Goal: Transaction & Acquisition: Purchase product/service

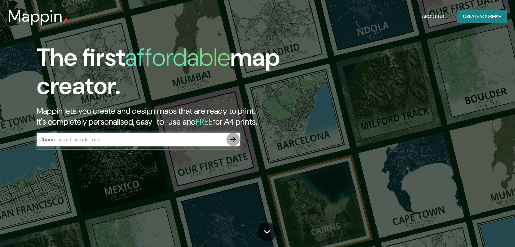
click at [234, 141] on icon "button" at bounding box center [232, 139] width 5 height 5
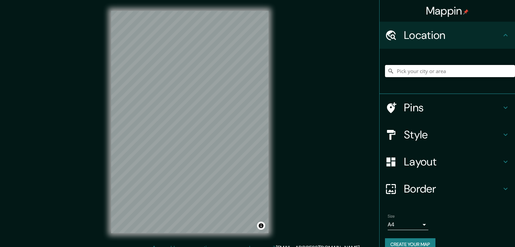
click at [395, 74] on input "Pick your city or area" at bounding box center [450, 71] width 130 height 12
click at [432, 74] on input "Haute Ville-La Gare, Tolón, Var, Francia" at bounding box center [450, 71] width 130 height 12
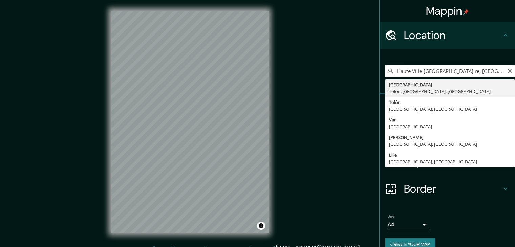
click at [504, 76] on input "Haute Ville-La Gaate re, Tolón, Var, Francia" at bounding box center [450, 71] width 130 height 12
drag, startPoint x: 506, startPoint y: 73, endPoint x: 501, endPoint y: 71, distance: 5.9
click at [506, 74] on input "Haute Ville-La Gaate re, Tolón, Var, Francia" at bounding box center [450, 71] width 130 height 12
drag, startPoint x: 494, startPoint y: 67, endPoint x: 498, endPoint y: 67, distance: 4.1
click at [495, 67] on input "Haute Ville-La Gaate re, Tolón, Var, Francia" at bounding box center [450, 71] width 130 height 12
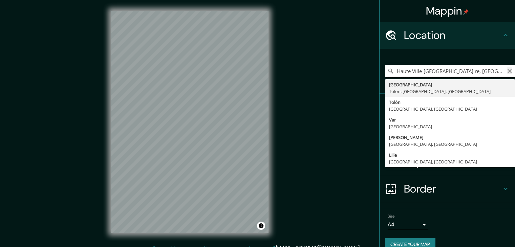
type input "Haute Ville-La Gaate re, Tolón, Var, Francia"
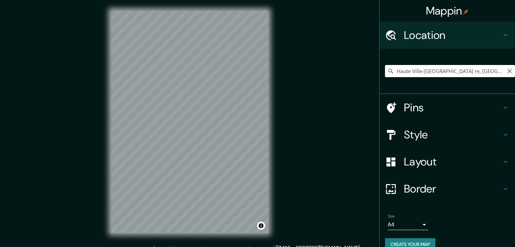
click at [506, 71] on icon "Clear" at bounding box center [508, 70] width 5 height 5
type input "Ate, Lima, Provincia de Lima, Perú"
click at [404, 134] on h4 "Style" at bounding box center [452, 135] width 97 height 14
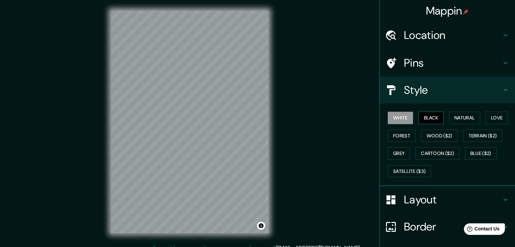
click at [428, 116] on button "Black" at bounding box center [430, 118] width 25 height 13
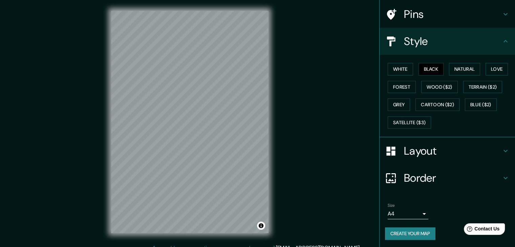
click at [501, 179] on icon at bounding box center [505, 178] width 8 height 8
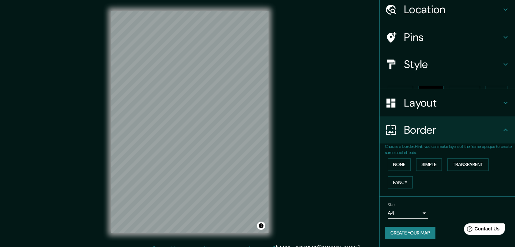
scroll to position [14, 0]
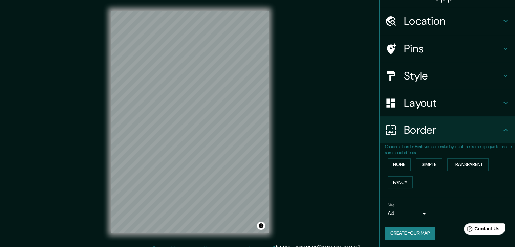
click at [427, 212] on div "Size A4 single" at bounding box center [447, 211] width 124 height 22
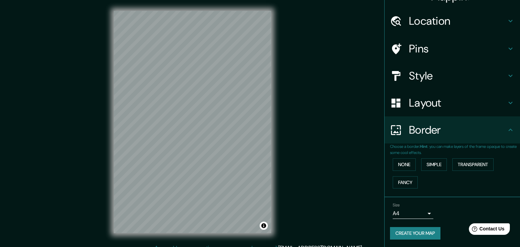
click at [419, 213] on body "Mappin Location Ate, Lima, Provincia de Lima, Perú Ate Lima, Provincia de Lima,…" at bounding box center [260, 123] width 520 height 247
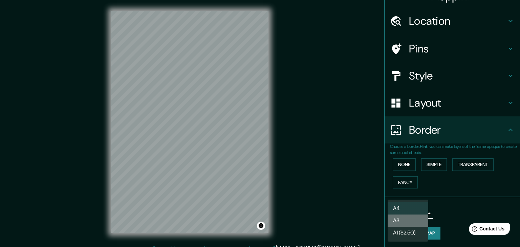
click at [408, 217] on li "A3" at bounding box center [407, 220] width 41 height 12
type input "a4"
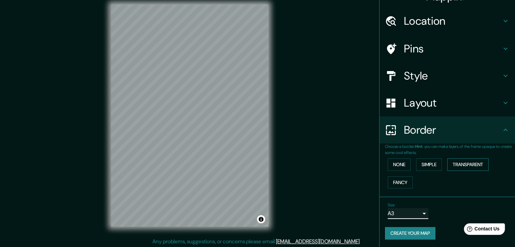
scroll to position [8, 0]
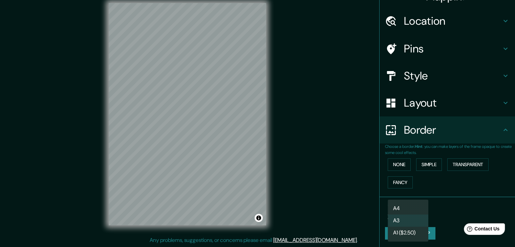
click at [417, 207] on body "Mappin Location Ate, Lima, Provincia de Lima, Perú Ate Lima, Provincia de Lima,…" at bounding box center [257, 115] width 515 height 247
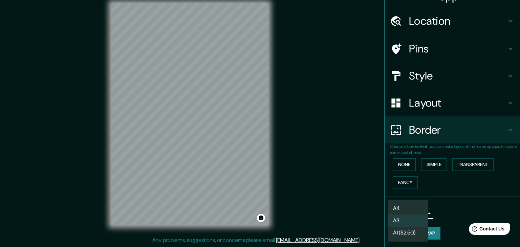
click at [454, 199] on div at bounding box center [260, 123] width 520 height 247
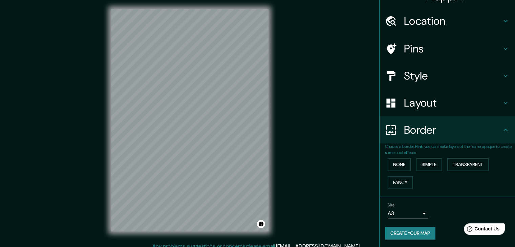
scroll to position [0, 0]
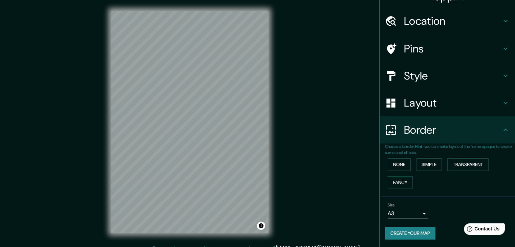
click at [402, 211] on body "Mappin Location Ate, Lima, Provincia de Lima, Perú Ate Lima, Provincia de Lima,…" at bounding box center [257, 123] width 515 height 247
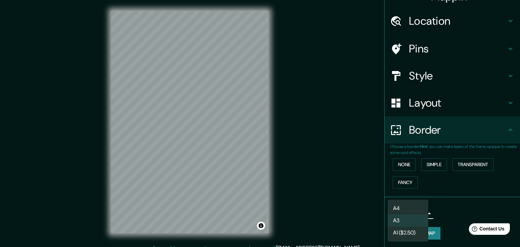
click at [400, 215] on li "A3" at bounding box center [407, 220] width 41 height 12
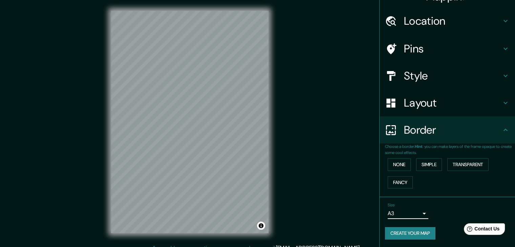
click at [403, 230] on button "Create your map" at bounding box center [410, 233] width 50 height 13
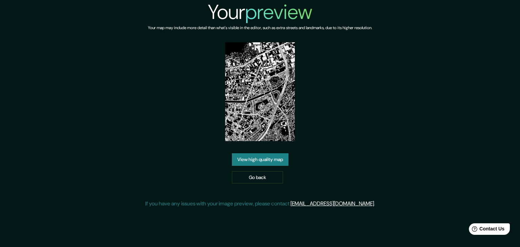
click at [259, 162] on link "View high quality map" at bounding box center [260, 159] width 56 height 13
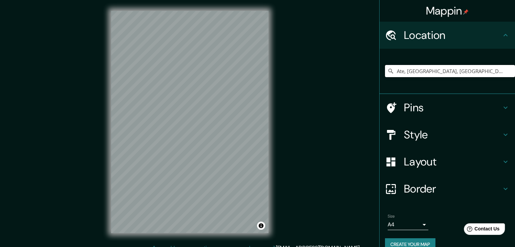
click at [476, 73] on input "Ate, [GEOGRAPHIC_DATA], [GEOGRAPHIC_DATA], [GEOGRAPHIC_DATA]" at bounding box center [450, 71] width 130 height 12
click at [400, 72] on input "Ate, [GEOGRAPHIC_DATA], [GEOGRAPHIC_DATA], [GEOGRAPHIC_DATA]" at bounding box center [450, 71] width 130 height 12
click at [434, 71] on input "Ate, [GEOGRAPHIC_DATA], [GEOGRAPHIC_DATA], [GEOGRAPHIC_DATA]" at bounding box center [450, 71] width 130 height 12
drag, startPoint x: 475, startPoint y: 72, endPoint x: 371, endPoint y: 68, distance: 104.6
click at [371, 68] on div "Mappin Location Ate, Lima, Provincia de Lima, Perú Pins Style Layout Border Cho…" at bounding box center [257, 127] width 515 height 255
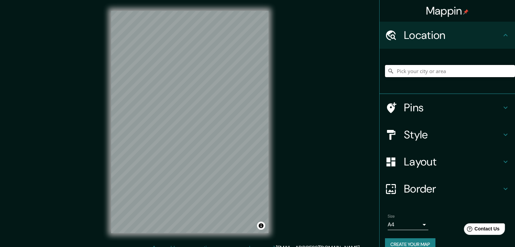
click at [459, 72] on input "Pick your city or area" at bounding box center [450, 71] width 130 height 12
paste input "Ate, Lima, Provincia de Lima, Perú"
type input "Ate, Lima, Provincia de Lima, Perú"
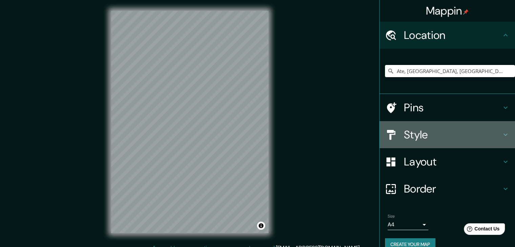
click at [438, 134] on h4 "Style" at bounding box center [452, 135] width 97 height 14
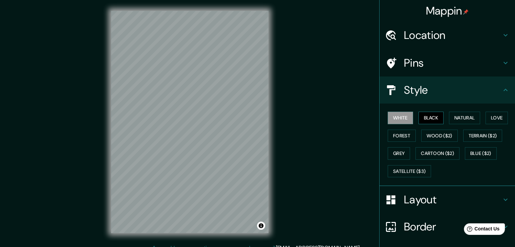
click at [430, 121] on button "Black" at bounding box center [430, 118] width 25 height 13
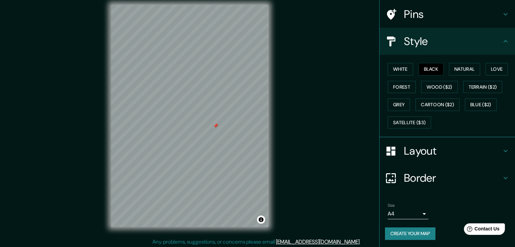
scroll to position [8, 0]
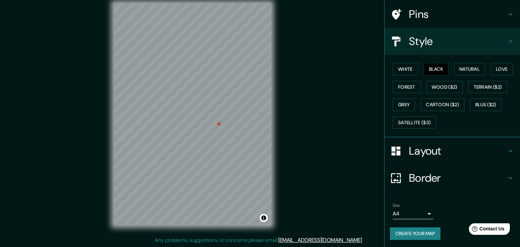
click at [405, 210] on body "Mappin Location Ate, Lima, Provincia de Lima, Perú Pins Style White Black Natur…" at bounding box center [260, 115] width 520 height 247
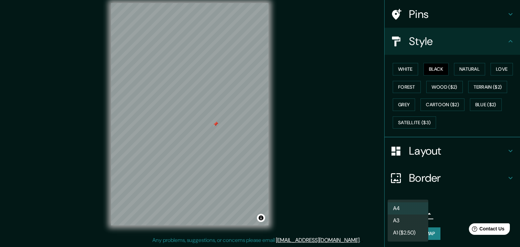
click at [397, 225] on li "A3" at bounding box center [407, 220] width 41 height 12
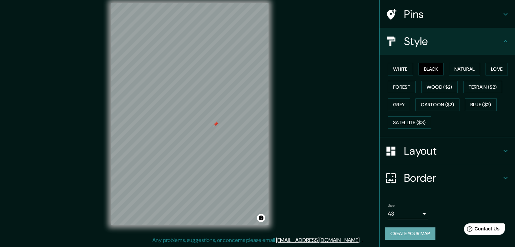
click at [413, 234] on button "Create your map" at bounding box center [410, 233] width 50 height 13
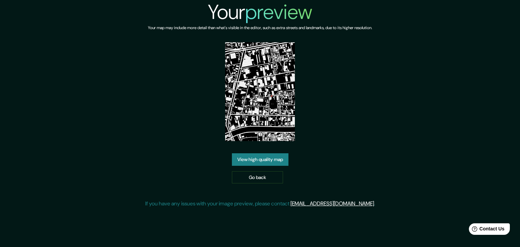
click at [247, 64] on img at bounding box center [260, 91] width 70 height 99
drag, startPoint x: 440, startPoint y: 17, endPoint x: 421, endPoint y: 25, distance: 20.5
click at [440, 17] on div "Your preview Your map may include more detail than what's visible in the editor…" at bounding box center [260, 106] width 520 height 213
click at [264, 179] on link "Go back" at bounding box center [257, 177] width 51 height 13
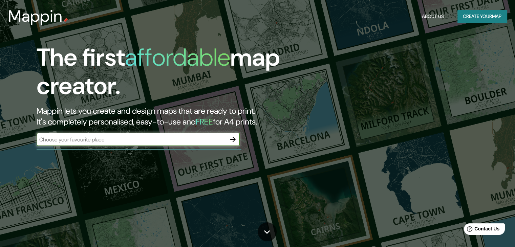
click at [233, 139] on icon "button" at bounding box center [232, 139] width 5 height 5
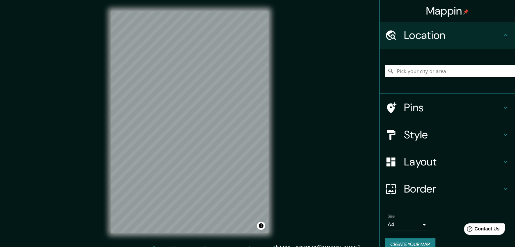
click at [413, 71] on input "Pick your city or area" at bounding box center [450, 71] width 130 height 12
click at [496, 71] on input "Lima, 93270 Poza Rica, Estado de Veracruz, México" at bounding box center [450, 71] width 130 height 12
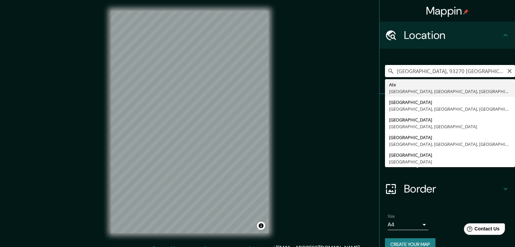
type input "Ate, Lima, Provincia de Lima, Perú"
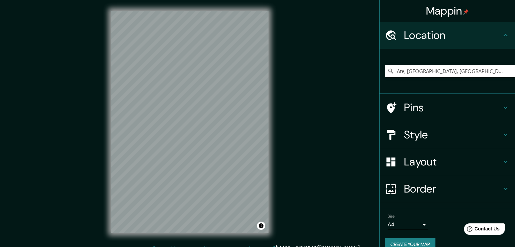
click at [435, 137] on h4 "Style" at bounding box center [452, 135] width 97 height 14
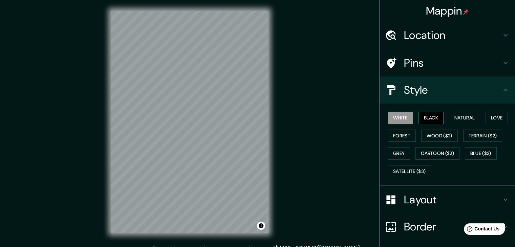
click at [433, 114] on button "Black" at bounding box center [430, 118] width 25 height 13
click at [284, 115] on div "Mappin Location Ate, Lima, Provincia de Lima, Perú Pins Style White Black Natur…" at bounding box center [257, 127] width 515 height 255
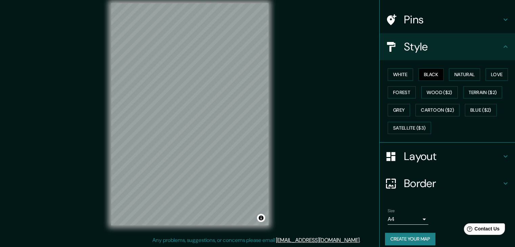
scroll to position [49, 0]
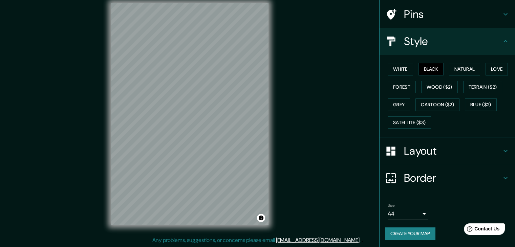
click at [414, 211] on body "Mappin Location Ate, [GEOGRAPHIC_DATA], [GEOGRAPHIC_DATA], [GEOGRAPHIC_DATA] Pi…" at bounding box center [257, 115] width 515 height 247
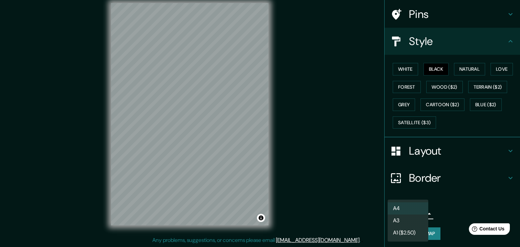
click at [410, 223] on li "A3" at bounding box center [407, 220] width 41 height 12
type input "a4"
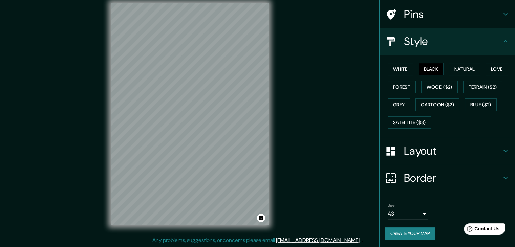
click at [419, 231] on button "Create your map" at bounding box center [410, 233] width 50 height 13
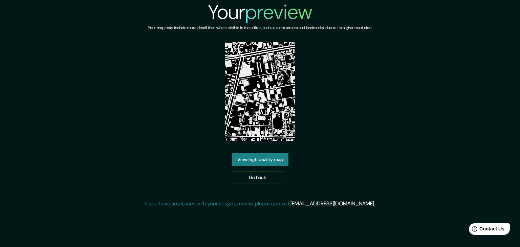
click at [268, 160] on link "View high quality map" at bounding box center [260, 159] width 56 height 13
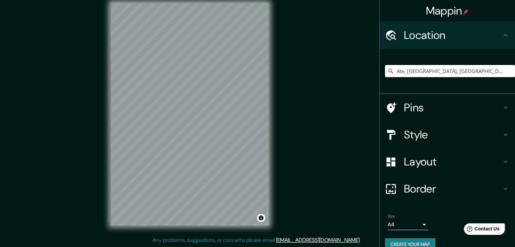
click at [472, 74] on input "Ate, [GEOGRAPHIC_DATA], [GEOGRAPHIC_DATA], [GEOGRAPHIC_DATA]" at bounding box center [450, 71] width 130 height 12
drag, startPoint x: 480, startPoint y: 69, endPoint x: 318, endPoint y: 58, distance: 162.8
click at [318, 58] on div "Mappin Location [GEOGRAPHIC_DATA], [GEOGRAPHIC_DATA], [GEOGRAPHIC_DATA], [GEOGR…" at bounding box center [257, 119] width 515 height 255
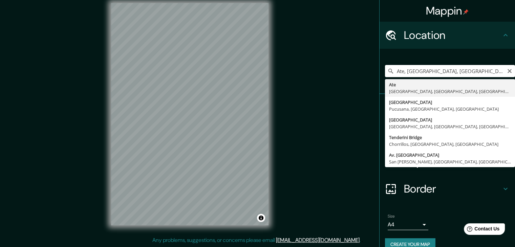
drag, startPoint x: 502, startPoint y: 72, endPoint x: 493, endPoint y: 73, distance: 9.2
click at [500, 72] on div "Ate, Lima, Provincia de Lima, Perú Ate Lima, Provincia de Lima, Perú Avenida Li…" at bounding box center [450, 71] width 130 height 12
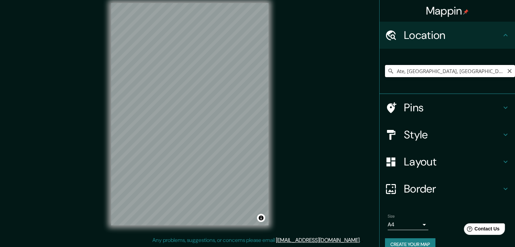
click at [470, 69] on input "Ate, Lima, Provincia de Lima, Perú" at bounding box center [450, 71] width 130 height 12
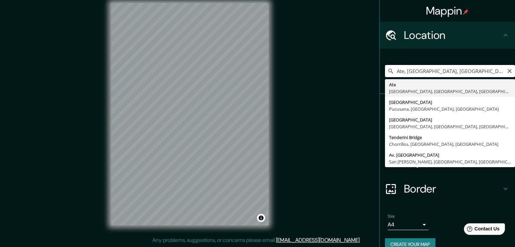
paste input "Ate, Lima, Provincia de Lima, Perú"
type input "Ate, Lima, Provincia de Lima, PerúAte, Lima, Provincia de Lima, Perú"
click at [506, 72] on icon "Clear" at bounding box center [508, 70] width 5 height 5
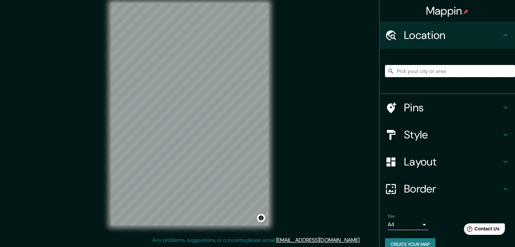
click at [488, 70] on input "Pick your city or area" at bounding box center [450, 71] width 130 height 12
paste input "Ate, Lima, Provincia de Lima, Perú"
type input "Ate, [GEOGRAPHIC_DATA], [GEOGRAPHIC_DATA], [GEOGRAPHIC_DATA]"
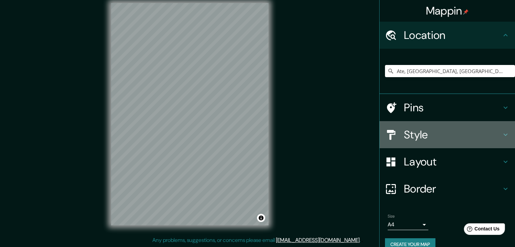
click at [423, 135] on h4 "Style" at bounding box center [452, 135] width 97 height 14
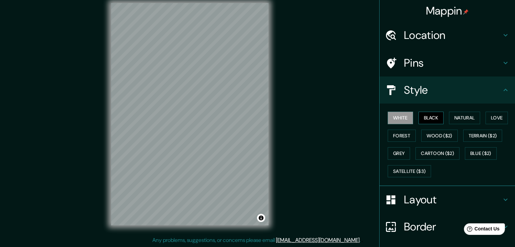
click at [431, 115] on button "Black" at bounding box center [430, 118] width 25 height 13
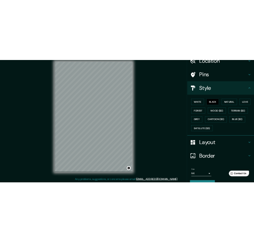
scroll to position [49, 0]
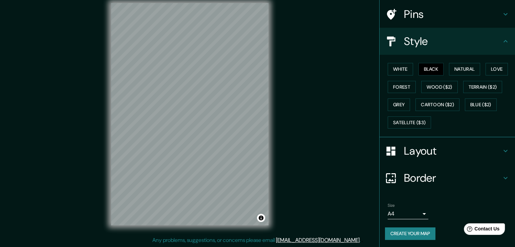
click at [405, 210] on body "Mappin Location Ate, Lima, Provincia de Lima, Perú Ate Lima, Provincia de Lima,…" at bounding box center [257, 115] width 515 height 247
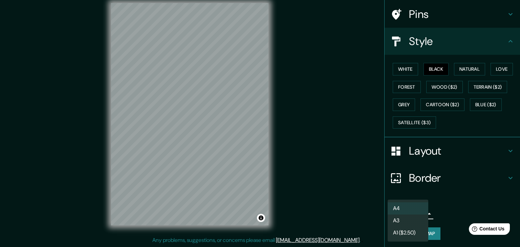
click at [401, 223] on li "A3" at bounding box center [407, 220] width 41 height 12
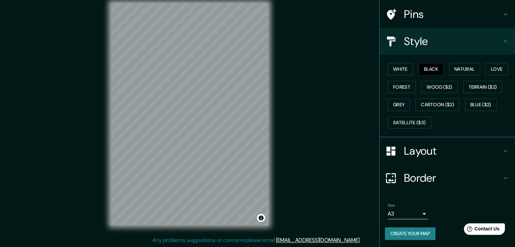
drag, startPoint x: 411, startPoint y: 232, endPoint x: 433, endPoint y: 203, distance: 36.4
click at [433, 203] on div "Size A3 single" at bounding box center [447, 211] width 124 height 22
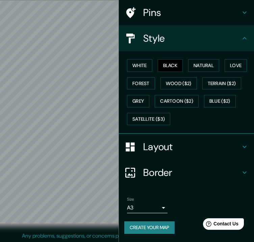
scroll to position [47, 0]
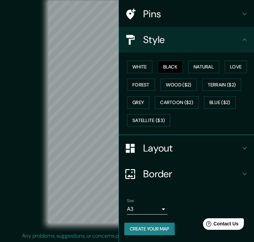
click at [32, 82] on div "© Mapbox © OpenStreetMap Improve this map" at bounding box center [127, 112] width 229 height 218
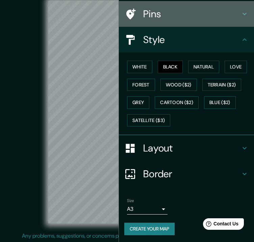
click at [241, 14] on icon at bounding box center [245, 14] width 8 height 8
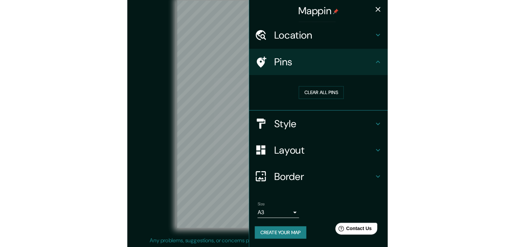
scroll to position [0, 0]
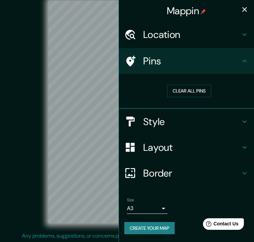
click at [244, 11] on icon "button" at bounding box center [245, 9] width 8 height 8
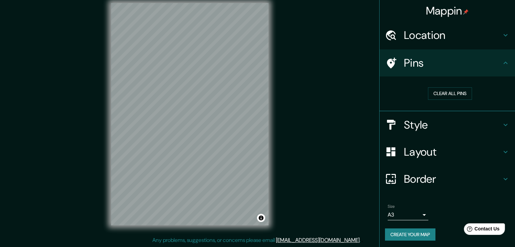
click at [400, 231] on button "Create your map" at bounding box center [410, 234] width 50 height 13
click at [400, 231] on div "Create your map" at bounding box center [447, 234] width 124 height 13
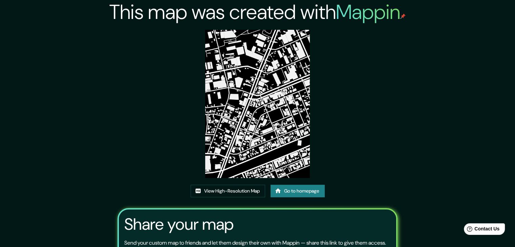
click at [295, 194] on link "Go to homepage" at bounding box center [297, 191] width 54 height 13
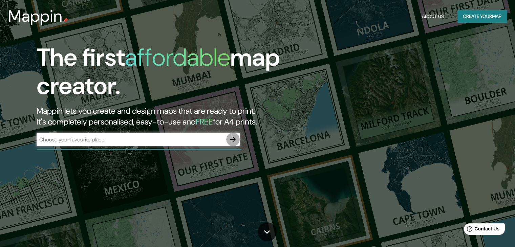
click at [234, 140] on icon "button" at bounding box center [232, 139] width 5 height 5
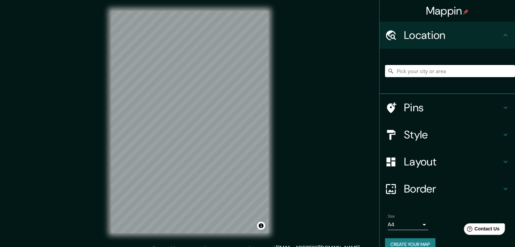
click at [438, 66] on input "Pick your city or area" at bounding box center [450, 71] width 130 height 12
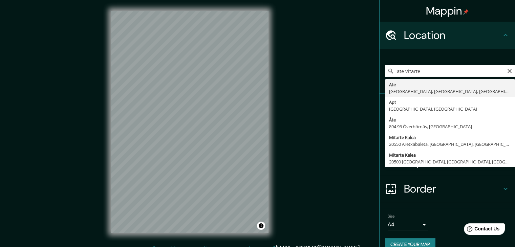
type input "Ate, [GEOGRAPHIC_DATA], [GEOGRAPHIC_DATA], [GEOGRAPHIC_DATA]"
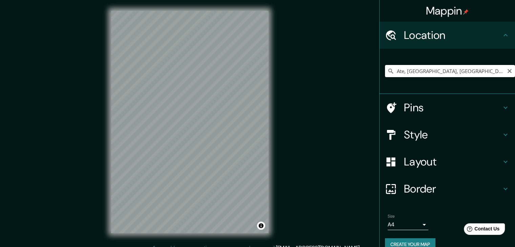
click at [480, 70] on input "Ate, [GEOGRAPHIC_DATA], [GEOGRAPHIC_DATA], [GEOGRAPHIC_DATA]" at bounding box center [450, 71] width 130 height 12
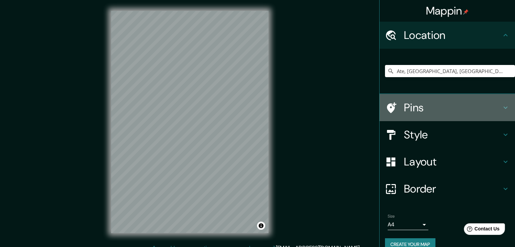
drag, startPoint x: 410, startPoint y: 107, endPoint x: 424, endPoint y: 124, distance: 22.1
click at [410, 107] on h4 "Pins" at bounding box center [452, 108] width 97 height 14
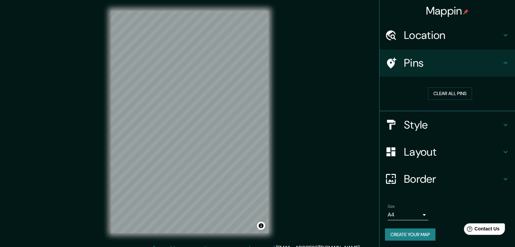
click at [419, 120] on h4 "Style" at bounding box center [452, 125] width 97 height 14
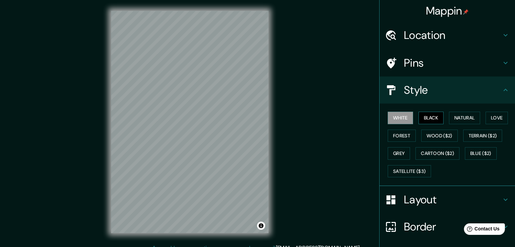
click at [428, 115] on button "Black" at bounding box center [430, 118] width 25 height 13
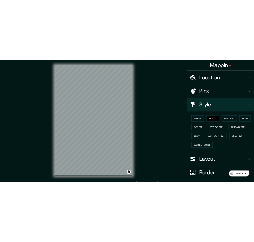
scroll to position [8, 0]
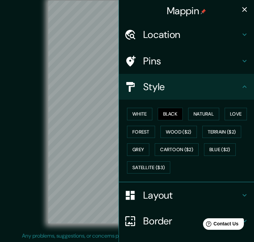
click at [243, 10] on icon "button" at bounding box center [245, 9] width 5 height 5
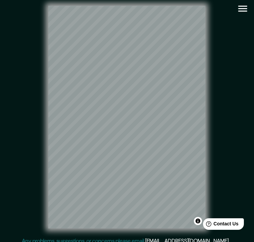
scroll to position [0, 0]
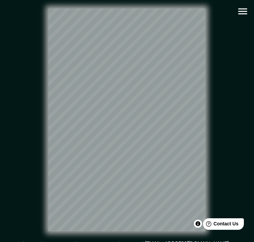
click at [254, 184] on html "Mappin Location Ate, [GEOGRAPHIC_DATA], [GEOGRAPHIC_DATA], [GEOGRAPHIC_DATA] Pi…" at bounding box center [127, 121] width 254 height 242
click at [31, 114] on div "© Mapbox © OpenStreetMap Improve this map" at bounding box center [127, 120] width 229 height 218
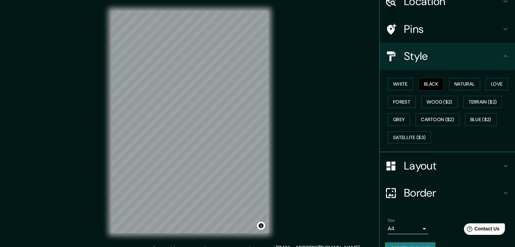
scroll to position [49, 0]
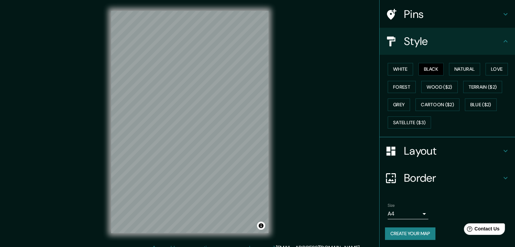
click at [417, 210] on body "Mappin Location Ate, Lima, Provincia de Lima, Perú Pins Style White Black Natur…" at bounding box center [257, 123] width 515 height 247
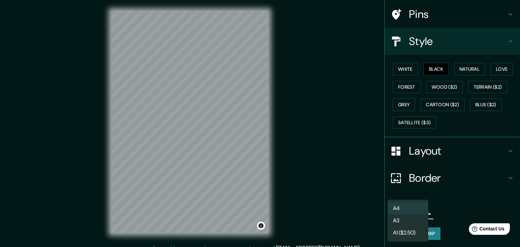
click at [397, 220] on li "A3" at bounding box center [407, 220] width 41 height 12
type input "a4"
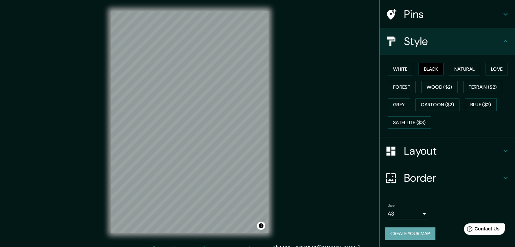
click at [395, 230] on button "Create your map" at bounding box center [410, 233] width 50 height 13
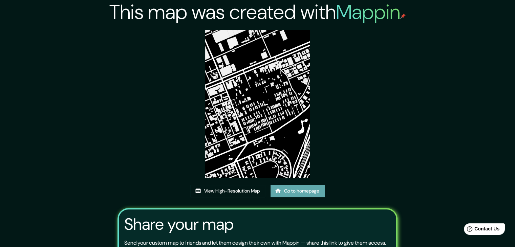
click at [302, 191] on link "Go to homepage" at bounding box center [297, 191] width 54 height 13
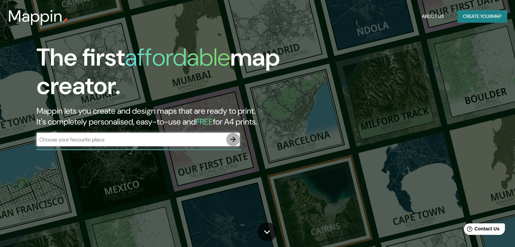
click at [231, 137] on icon "button" at bounding box center [233, 139] width 8 height 8
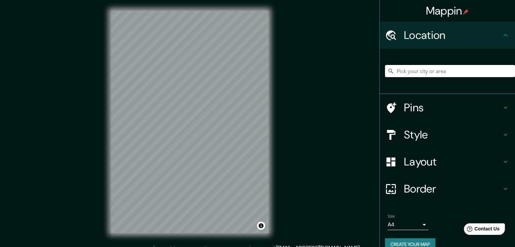
click at [420, 74] on input "Pick your city or area" at bounding box center [450, 71] width 130 height 12
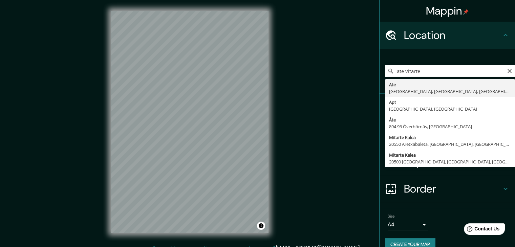
type input "Ate, [GEOGRAPHIC_DATA], [GEOGRAPHIC_DATA], [GEOGRAPHIC_DATA]"
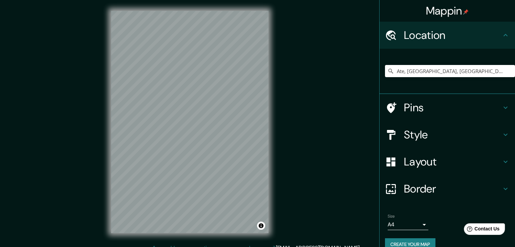
click at [455, 136] on h4 "Style" at bounding box center [452, 135] width 97 height 14
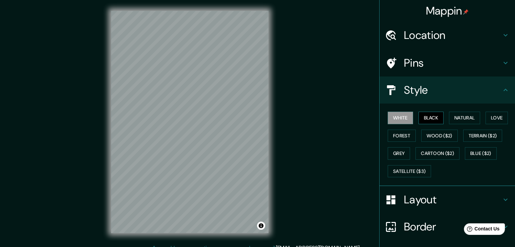
drag, startPoint x: 432, startPoint y: 118, endPoint x: 427, endPoint y: 120, distance: 5.0
click at [432, 118] on button "Black" at bounding box center [430, 118] width 25 height 13
click at [333, 133] on div "Mappin Location Ate, Lima, Provincia de Lima, Perú Pins Style White Black Natur…" at bounding box center [257, 127] width 515 height 255
click at [278, 136] on div "© Mapbox © OpenStreetMap Improve this map" at bounding box center [189, 122] width 179 height 244
click at [82, 121] on div "Mappin Location Ate, Lima, Provincia de Lima, Perú Pins Style White Black Natur…" at bounding box center [257, 127] width 515 height 255
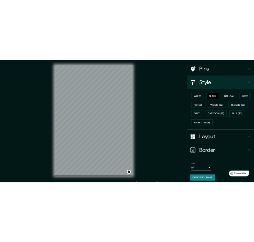
scroll to position [49, 0]
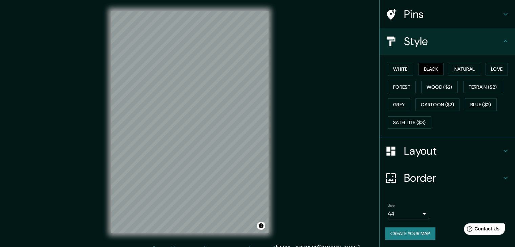
click at [405, 211] on body "Mappin Location Ate, Lima, Provincia de Lima, Perú Pins Style White Black Natur…" at bounding box center [257, 123] width 515 height 247
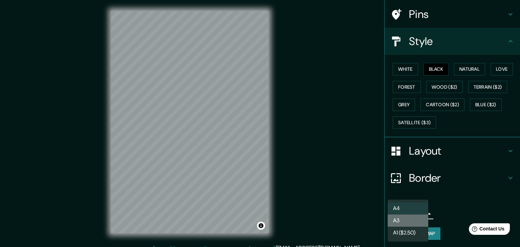
click at [402, 220] on li "A3" at bounding box center [407, 220] width 41 height 12
type input "a4"
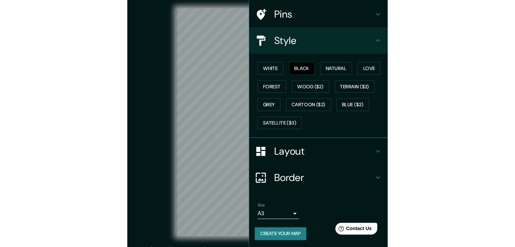
scroll to position [0, 0]
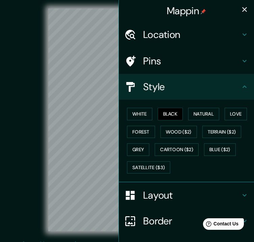
drag, startPoint x: 241, startPoint y: 10, endPoint x: 252, endPoint y: 24, distance: 18.0
click at [243, 10] on icon "button" at bounding box center [245, 9] width 5 height 5
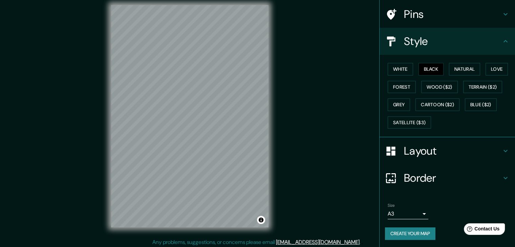
scroll to position [8, 0]
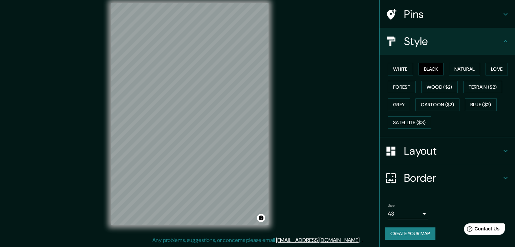
click at [422, 231] on button "Create your map" at bounding box center [410, 233] width 50 height 13
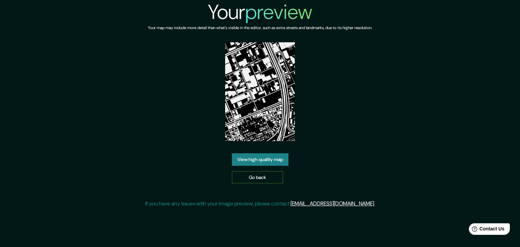
click at [268, 174] on link "Go back" at bounding box center [257, 177] width 51 height 13
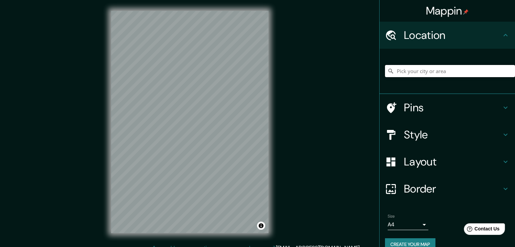
click at [448, 69] on input "Pick your city or area" at bounding box center [450, 71] width 130 height 12
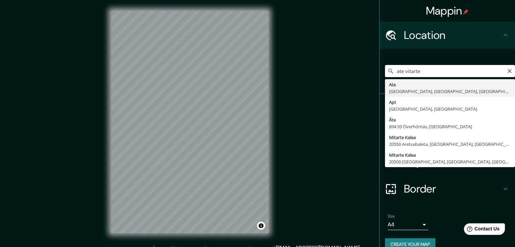
type input "Ate, Lima, Provincia de Lima, Perú"
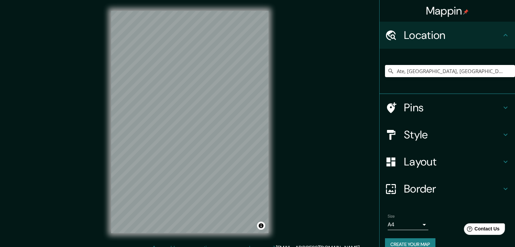
click at [429, 135] on h4 "Style" at bounding box center [452, 135] width 97 height 14
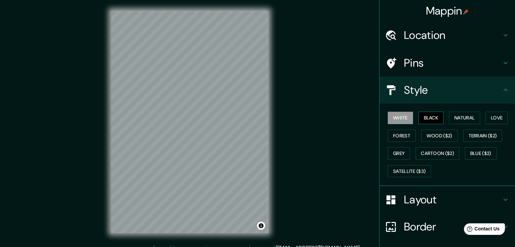
click at [429, 116] on button "Black" at bounding box center [430, 118] width 25 height 13
click at [422, 114] on button "Black" at bounding box center [430, 118] width 25 height 13
click at [424, 115] on button "Black" at bounding box center [430, 118] width 25 height 13
click at [429, 117] on button "Black" at bounding box center [430, 118] width 25 height 13
click at [429, 118] on button "Black" at bounding box center [430, 118] width 25 height 13
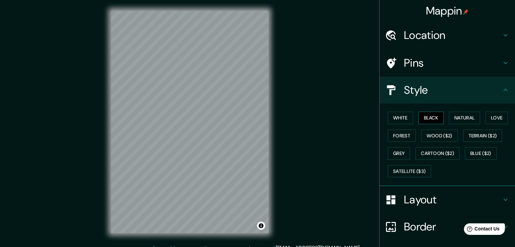
click at [429, 118] on button "Black" at bounding box center [430, 118] width 25 height 13
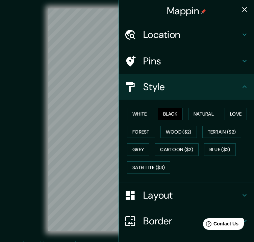
click at [243, 10] on icon "button" at bounding box center [245, 9] width 5 height 5
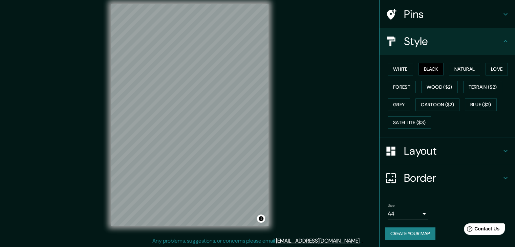
scroll to position [8, 0]
click at [391, 210] on body "Mappin Location Ate, Lima, Provincia de Lima, Perú Pins Style White Black Natur…" at bounding box center [257, 115] width 515 height 247
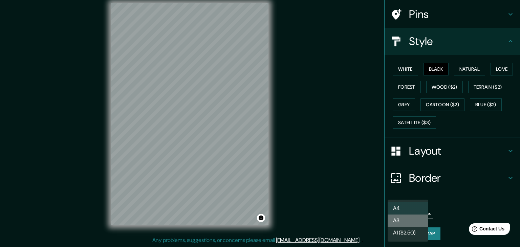
click at [398, 221] on li "A3" at bounding box center [407, 220] width 41 height 12
type input "a4"
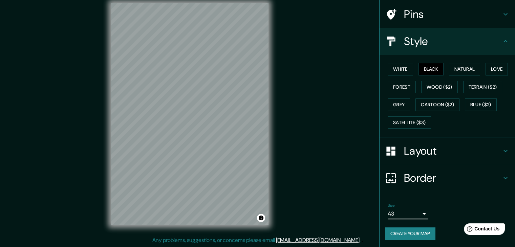
click at [409, 230] on button "Create your map" at bounding box center [410, 233] width 50 height 13
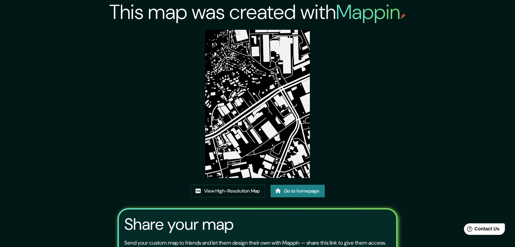
drag, startPoint x: 261, startPoint y: 102, endPoint x: 387, endPoint y: 109, distance: 125.3
click at [387, 109] on div "This map was created with Mappin View High-Resolution Map Go to homepage Share …" at bounding box center [257, 154] width 296 height 309
